Goal: Task Accomplishment & Management: Manage account settings

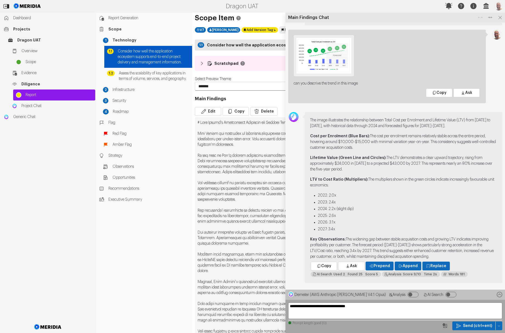
select select "*******"
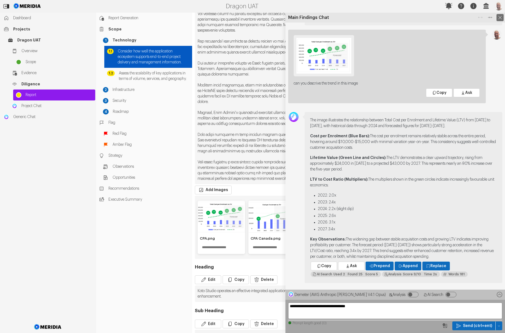
click at [498, 19] on icon at bounding box center [499, 17] width 7 height 7
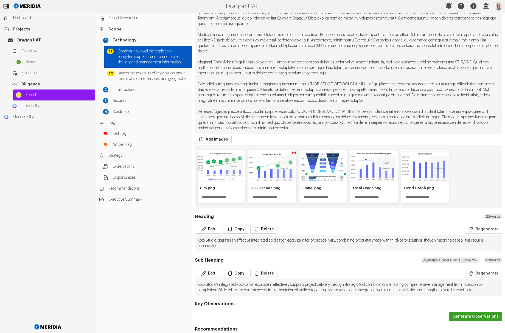
scroll to position [231, 0]
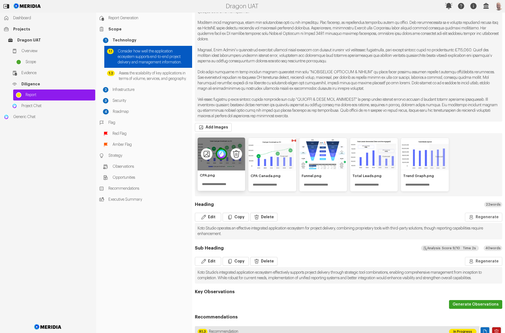
click at [222, 155] on img "1 of 5" at bounding box center [222, 154] width 12 height 12
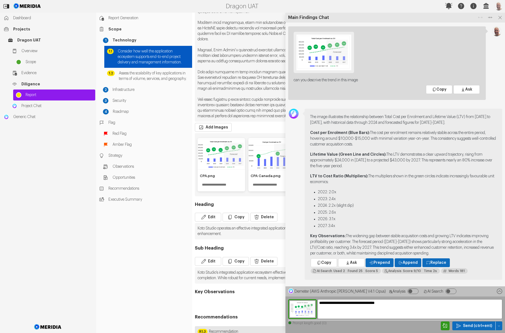
click at [326, 307] on textarea "**********" at bounding box center [409, 309] width 185 height 20
type textarea "**********"
click at [458, 325] on icon "button" at bounding box center [457, 325] width 5 height 5
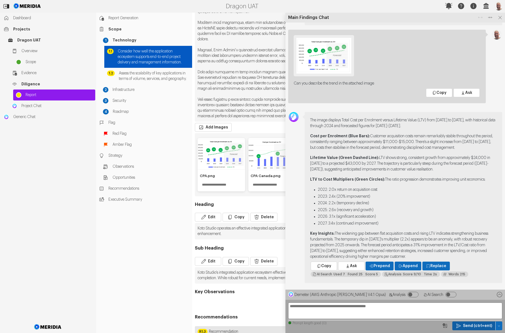
click at [497, 5] on img "button" at bounding box center [498, 6] width 9 height 9
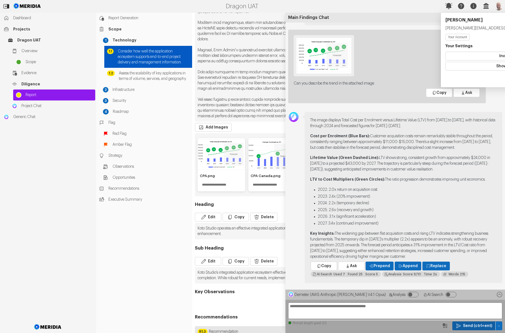
drag, startPoint x: 454, startPoint y: 28, endPoint x: 493, endPoint y: 36, distance: 40.0
click at [497, 10] on img "button" at bounding box center [498, 6] width 9 height 9
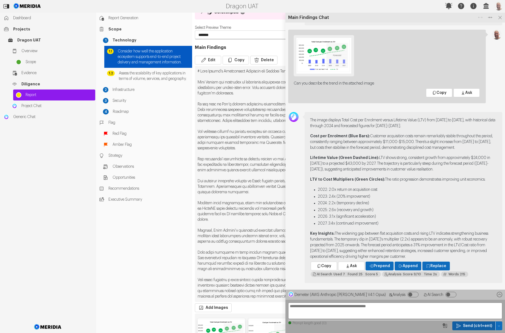
scroll to position [68, 0]
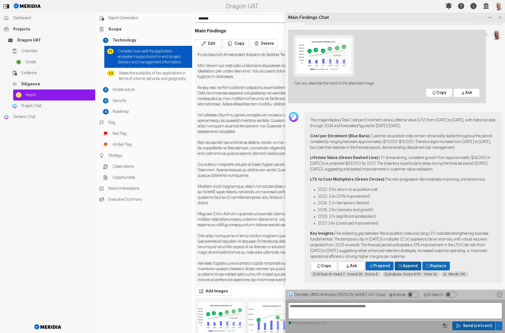
click at [404, 267] on span "Append" at bounding box center [409, 265] width 15 height 5
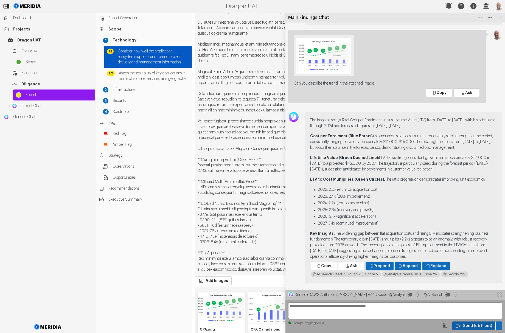
scroll to position [211, 0]
click at [501, 16] on icon at bounding box center [499, 17] width 7 height 7
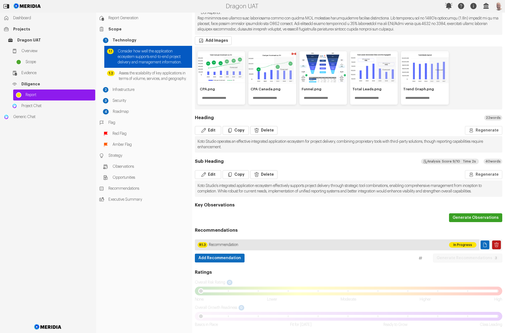
scroll to position [459, 0]
click at [466, 220] on button "Generate Observations" at bounding box center [475, 217] width 53 height 9
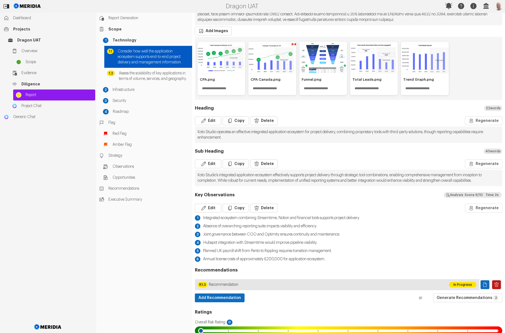
scroll to position [510, 0]
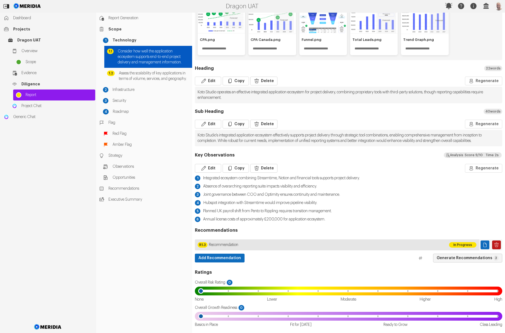
click at [485, 258] on button "Generate Recommendations 3" at bounding box center [467, 257] width 69 height 9
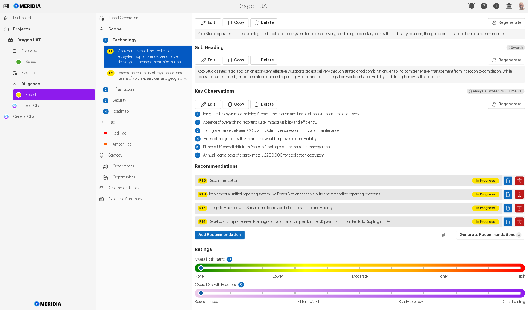
scroll to position [557, 0]
click at [325, 269] on input "range" at bounding box center [359, 267] width 327 height 5
type input "*"
click at [389, 267] on input "range" at bounding box center [359, 267] width 327 height 5
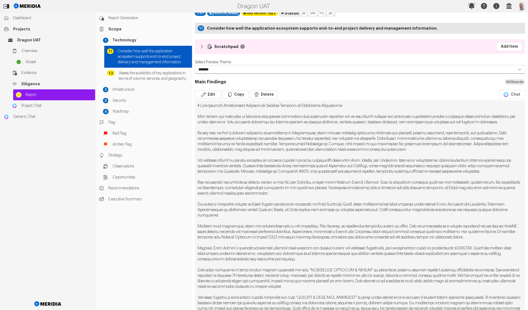
scroll to position [0, 0]
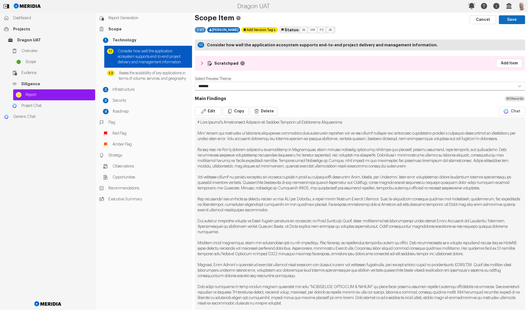
click at [200, 29] on div "V 7" at bounding box center [200, 29] width 11 height 5
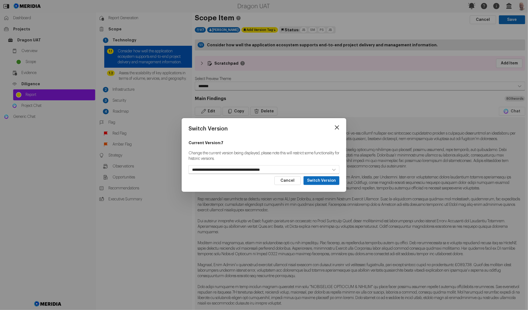
click at [335, 128] on icon at bounding box center [337, 127] width 8 height 8
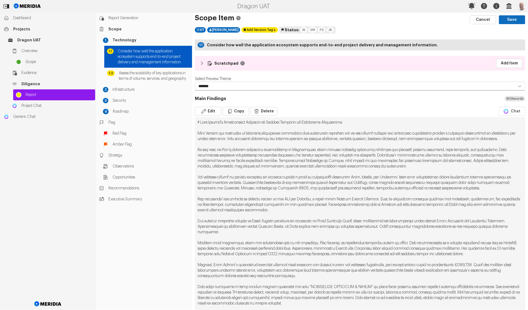
click at [308, 31] on div "SM" at bounding box center [312, 29] width 8 height 5
click at [327, 14] on div "WIP Issue In Progress Completed" at bounding box center [305, 17] width 79 height 16
click at [327, 15] on div "Completed" at bounding box center [328, 17] width 22 height 5
click at [308, 28] on div "SM" at bounding box center [312, 29] width 8 height 5
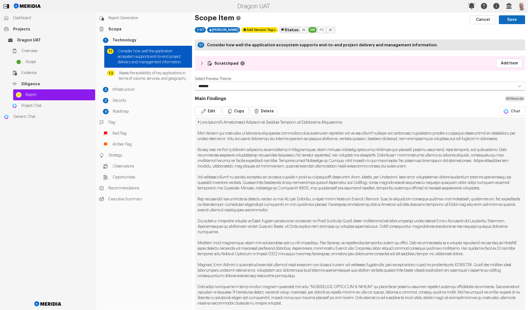
click at [341, 31] on div "V 7 Scott Mackay Add Version Tag Published Historic Version (limited) Status: J…" at bounding box center [360, 30] width 330 height 8
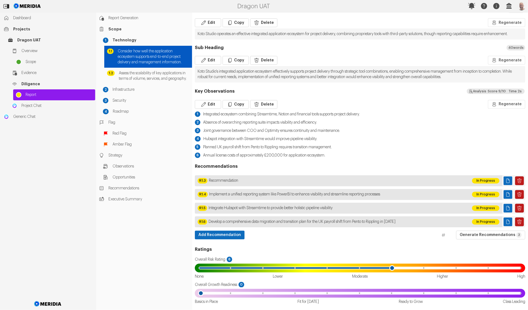
scroll to position [551, 0]
click at [504, 184] on icon "Delete Page" at bounding box center [518, 180] width 5 height 5
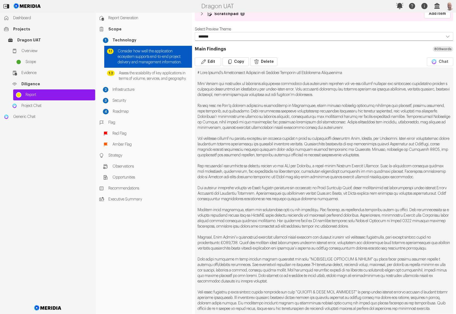
scroll to position [0, 0]
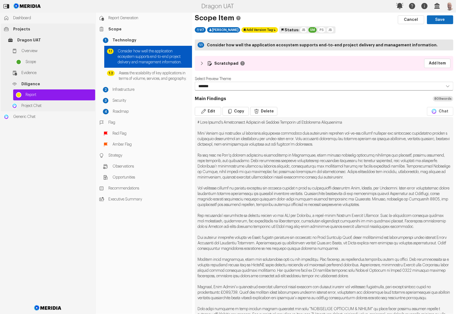
click at [39, 28] on span "Projects" at bounding box center [52, 28] width 79 height 5
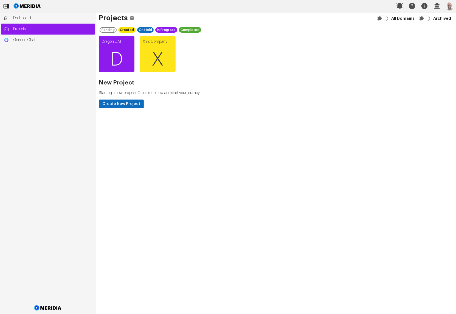
click at [117, 46] on span "D" at bounding box center [117, 59] width 36 height 33
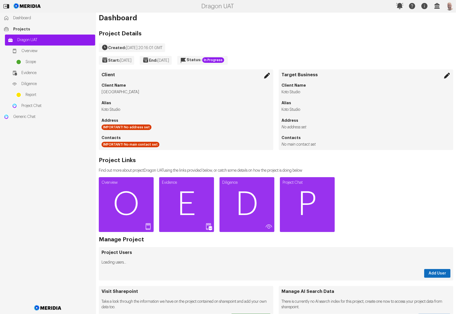
scroll to position [58, 0]
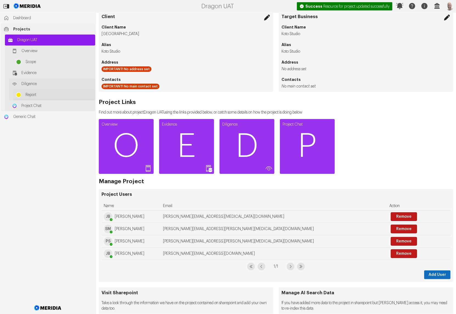
click at [64, 94] on span "Report" at bounding box center [59, 94] width 67 height 5
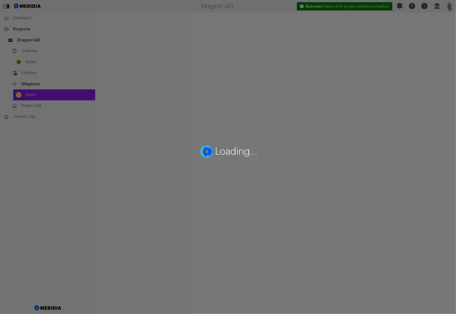
click at [68, 106] on div "Loading..." at bounding box center [228, 157] width 456 height 314
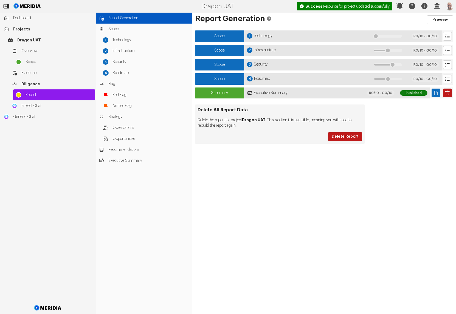
click at [68, 106] on span "Project Chat" at bounding box center [56, 105] width 71 height 5
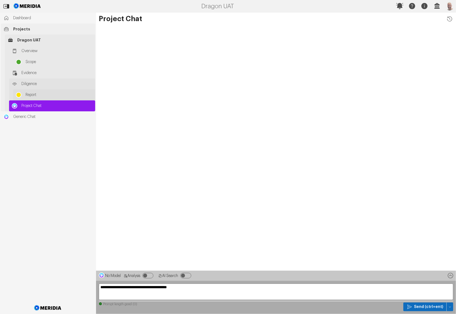
click at [46, 95] on span "Report" at bounding box center [59, 94] width 67 height 5
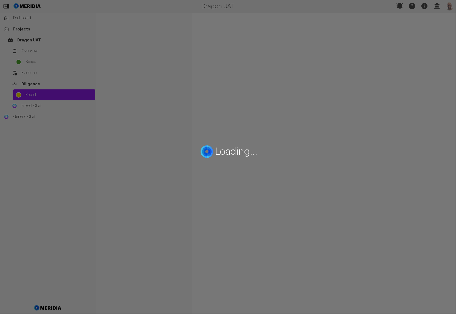
click at [47, 104] on div "Loading..." at bounding box center [228, 157] width 456 height 314
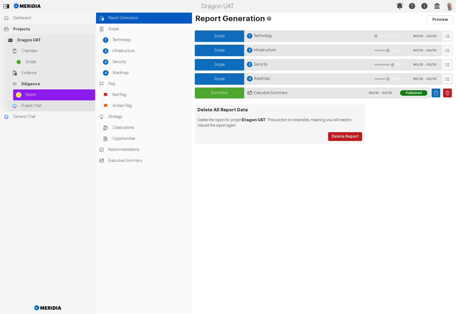
drag, startPoint x: 47, startPoint y: 104, endPoint x: 44, endPoint y: 105, distance: 3.0
click at [47, 104] on span "Project Chat" at bounding box center [56, 105] width 71 height 5
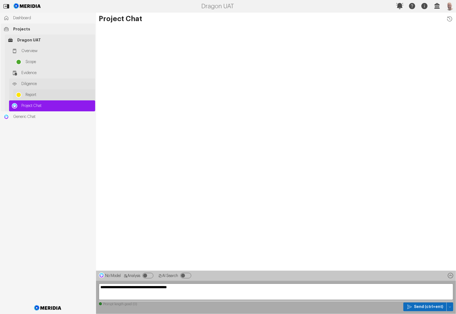
click at [42, 96] on span "Report" at bounding box center [59, 94] width 67 height 5
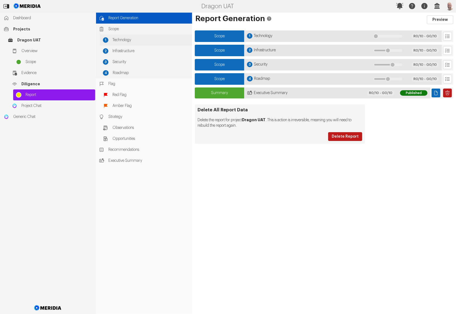
click at [122, 36] on div "1 Technology" at bounding box center [146, 40] width 92 height 11
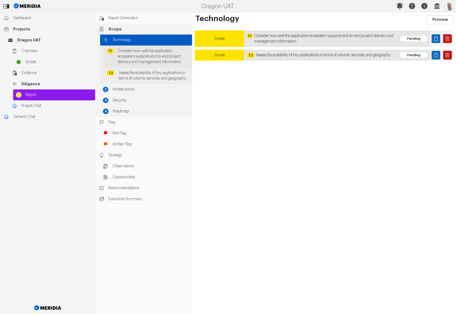
click at [131, 50] on span "Consider how well the application ecosystem supports end-to-end project deliver…" at bounding box center [154, 56] width 72 height 16
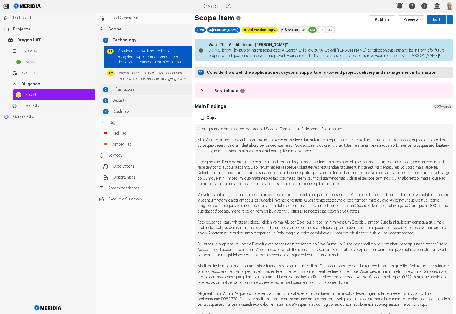
click at [159, 92] on span "Infrastructure" at bounding box center [150, 89] width 77 height 5
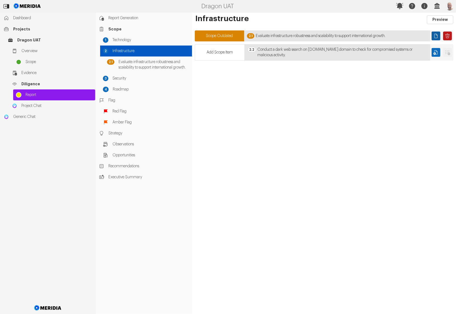
click at [438, 33] on icon "Page" at bounding box center [435, 35] width 5 height 5
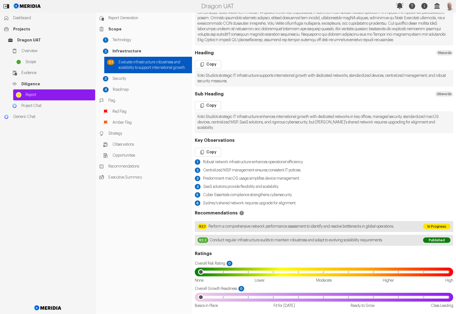
scroll to position [460, 0]
click at [148, 44] on div "1 Technology" at bounding box center [146, 40] width 92 height 11
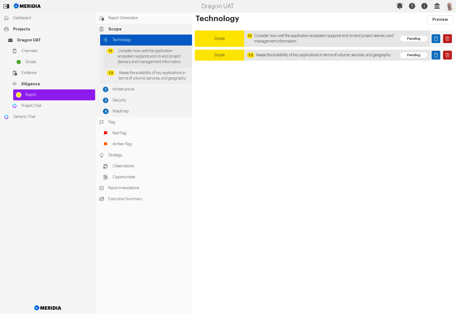
click at [148, 50] on span "Consider how well the application ecosystem supports end-to-end project deliver…" at bounding box center [154, 56] width 72 height 16
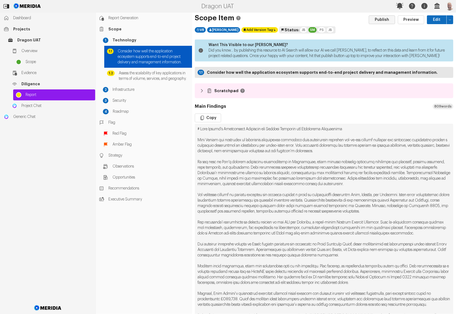
click at [376, 20] on button "Publish" at bounding box center [382, 19] width 26 height 9
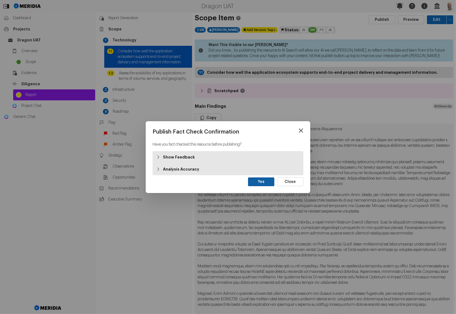
click at [262, 179] on button "Yes" at bounding box center [261, 181] width 26 height 9
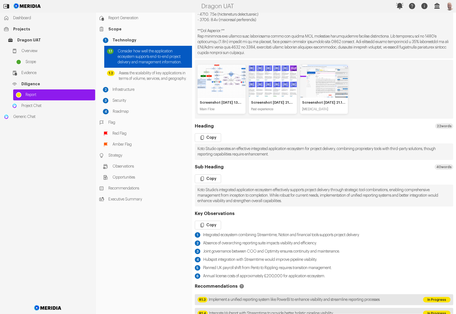
scroll to position [428, 0]
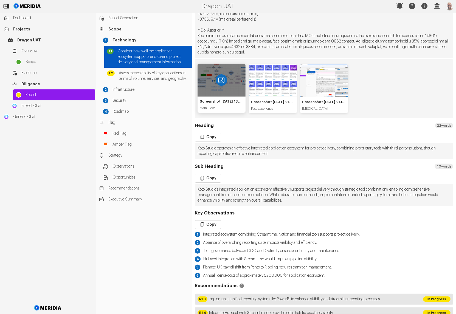
click at [222, 86] on icon "View image" at bounding box center [222, 80] width 12 height 12
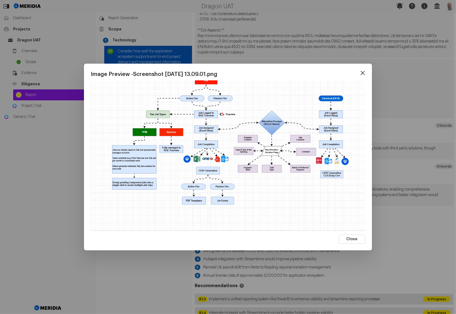
click at [362, 75] on icon at bounding box center [362, 73] width 8 height 8
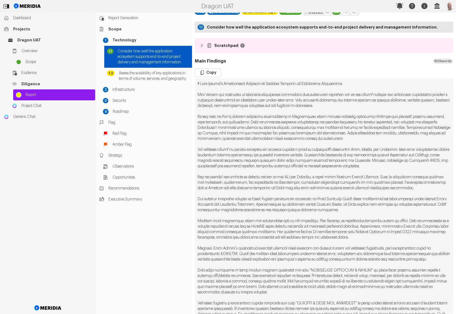
scroll to position [0, 0]
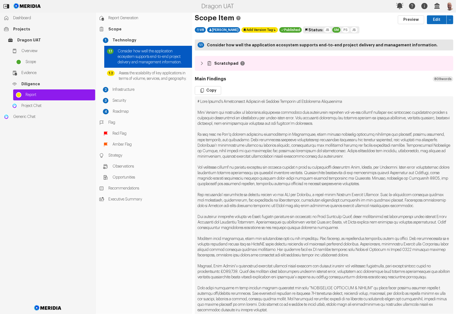
click at [450, 9] on img "button" at bounding box center [449, 6] width 9 height 9
